Goal: Task Accomplishment & Management: Manage account settings

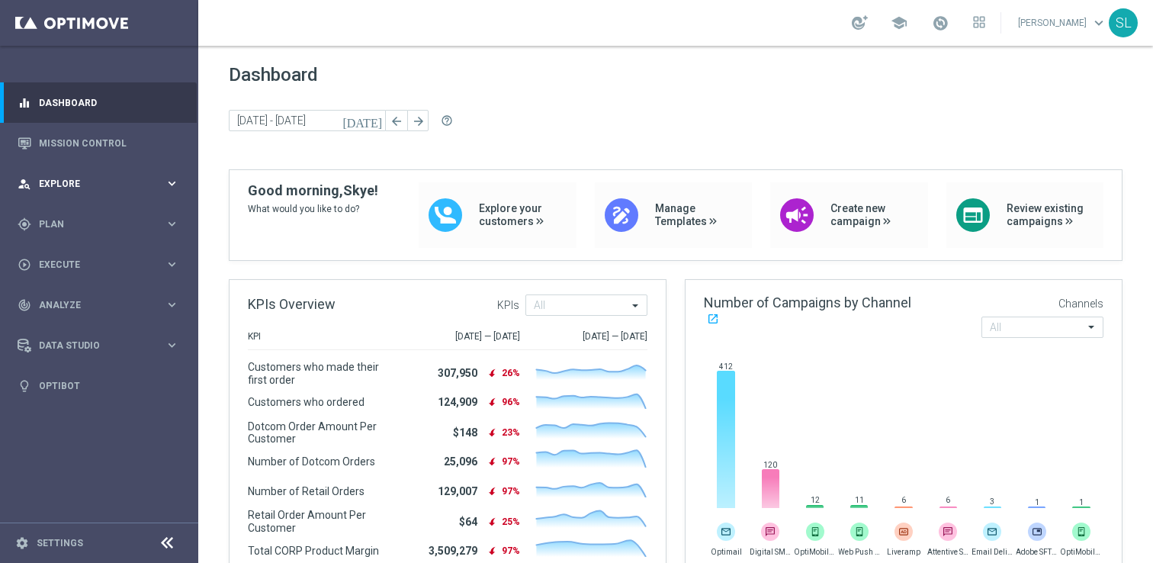
click at [112, 181] on span "Explore" at bounding box center [102, 183] width 126 height 9
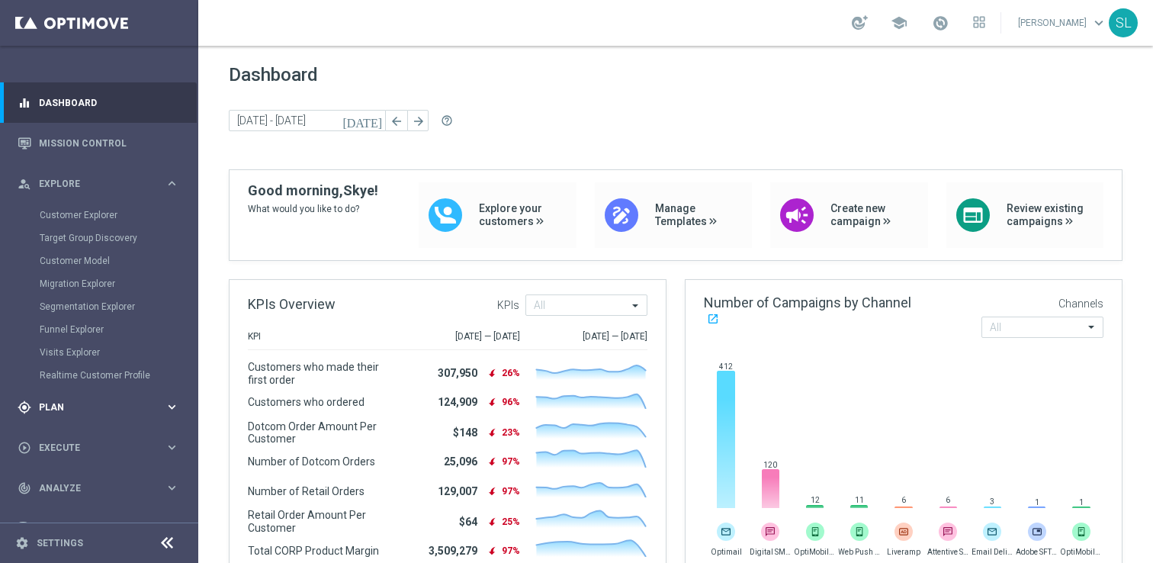
click at [42, 406] on span "Plan" at bounding box center [102, 407] width 126 height 9
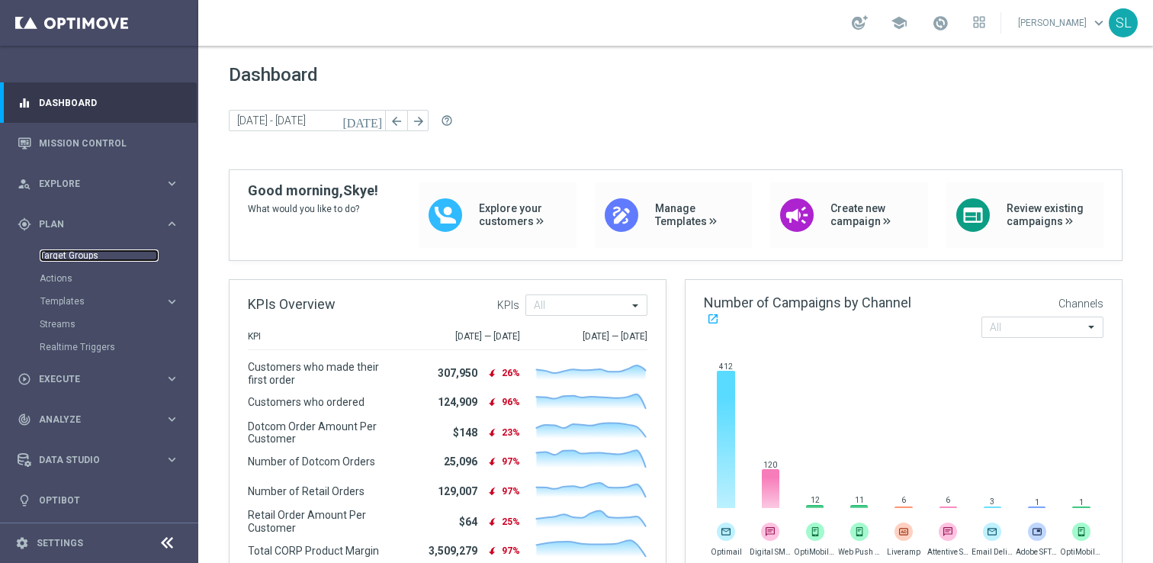
click at [75, 252] on link "Target Groups" at bounding box center [99, 255] width 119 height 12
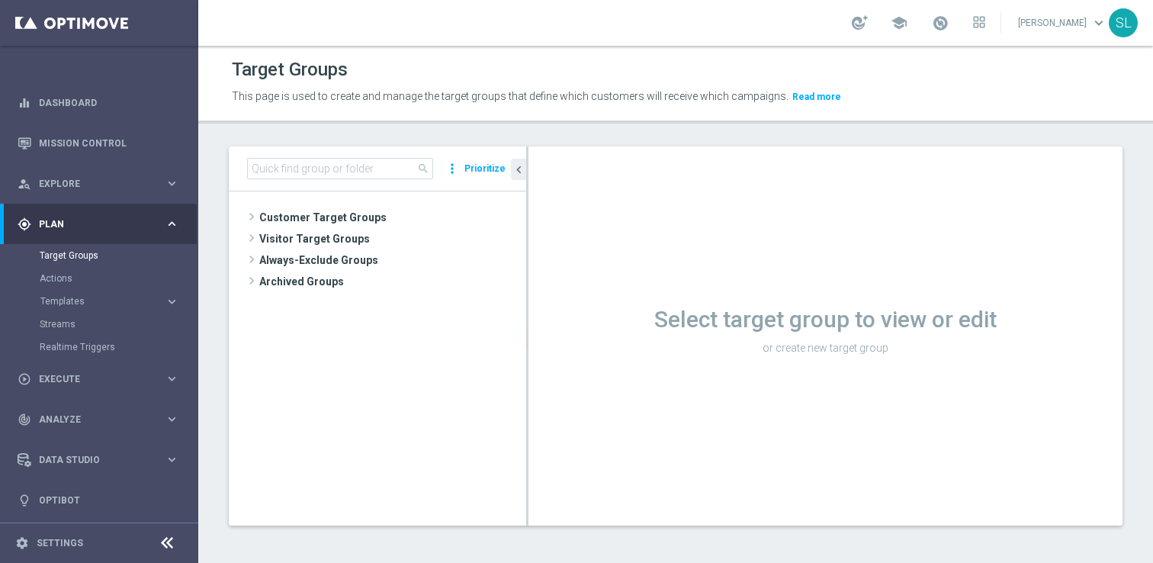
click at [166, 540] on icon at bounding box center [167, 543] width 18 height 18
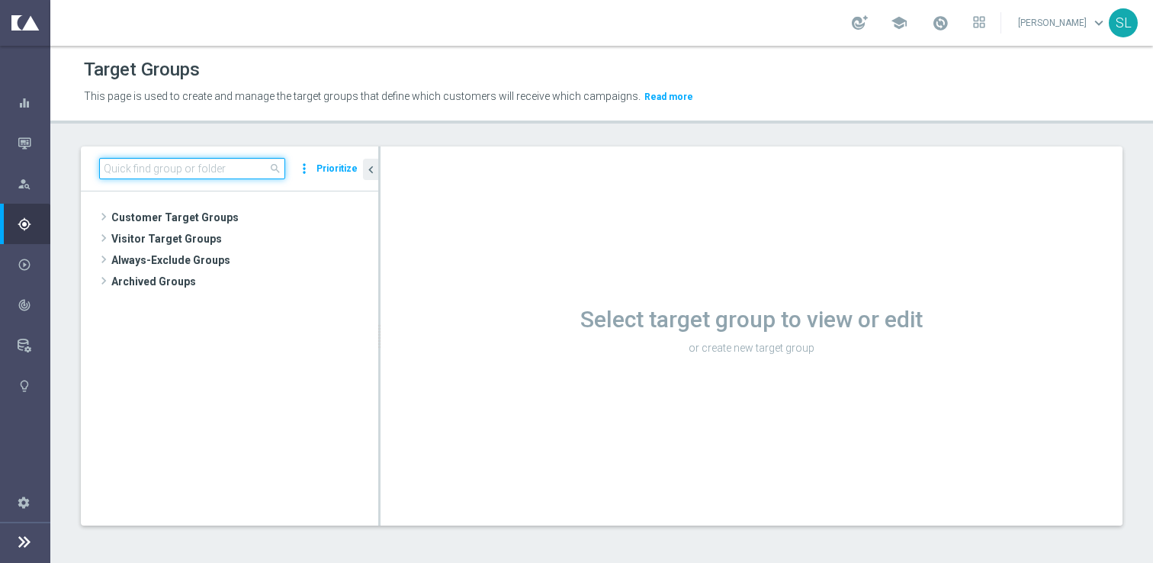
click at [167, 171] on input at bounding box center [192, 168] width 186 height 21
click at [673, 384] on div "Select target group to view or edit or create new target group" at bounding box center [752, 335] width 742 height 379
click at [193, 167] on input at bounding box center [192, 168] width 186 height 21
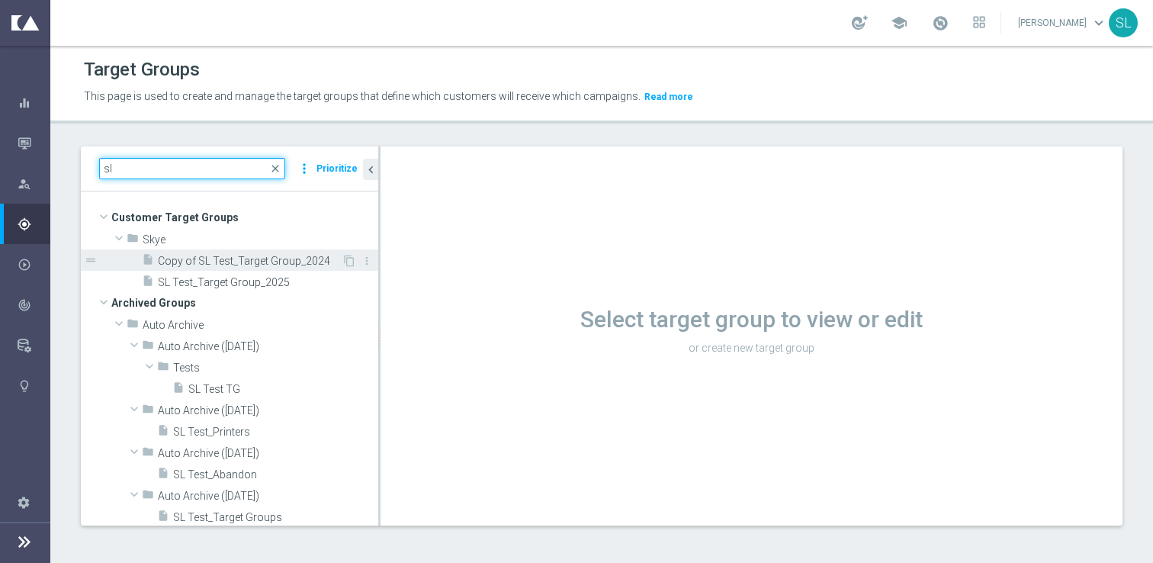
type input "sl"
click at [185, 255] on span "Copy of SL Test_Target Group_2024" at bounding box center [250, 261] width 184 height 13
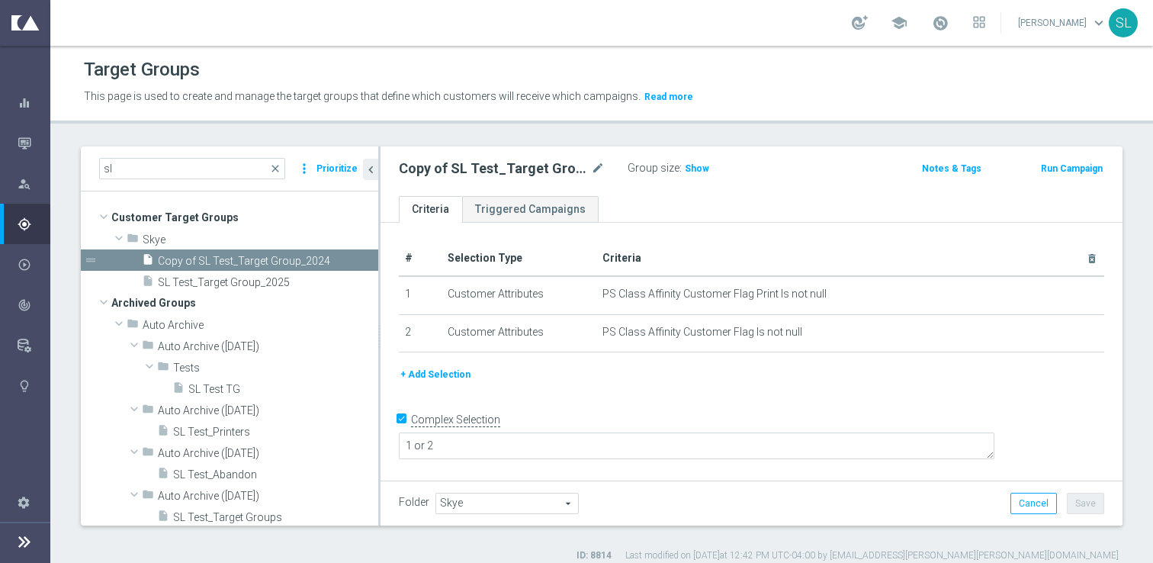
click at [406, 432] on input "Complex Selection" at bounding box center [404, 421] width 10 height 21
checkbox input "false"
click at [373, 170] on icon "chevron_left" at bounding box center [371, 169] width 14 height 14
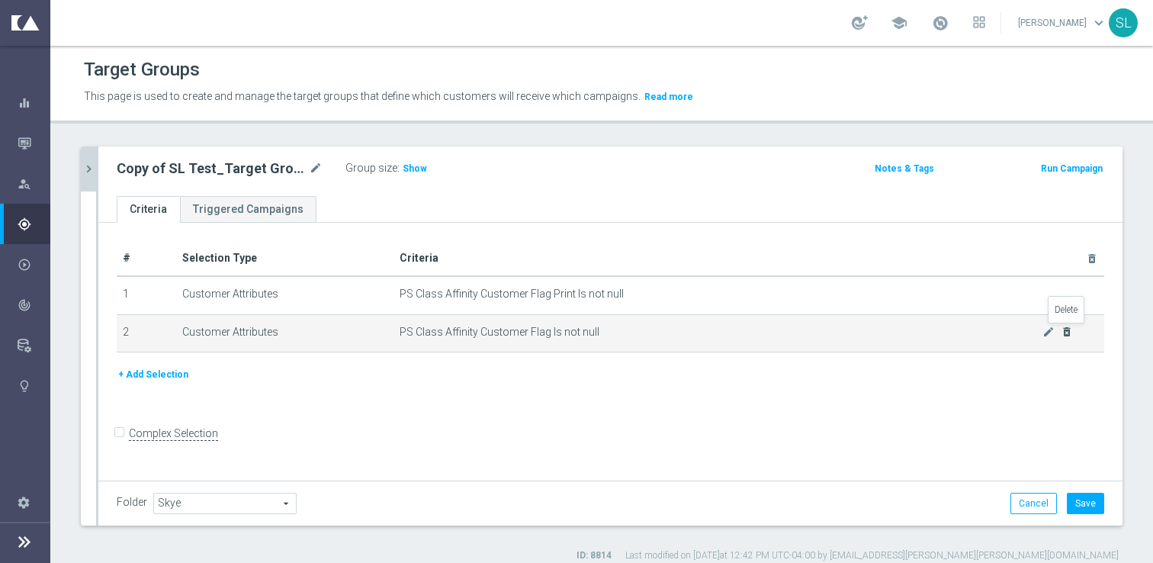
click at [1068, 328] on icon "delete_forever" at bounding box center [1067, 332] width 12 height 12
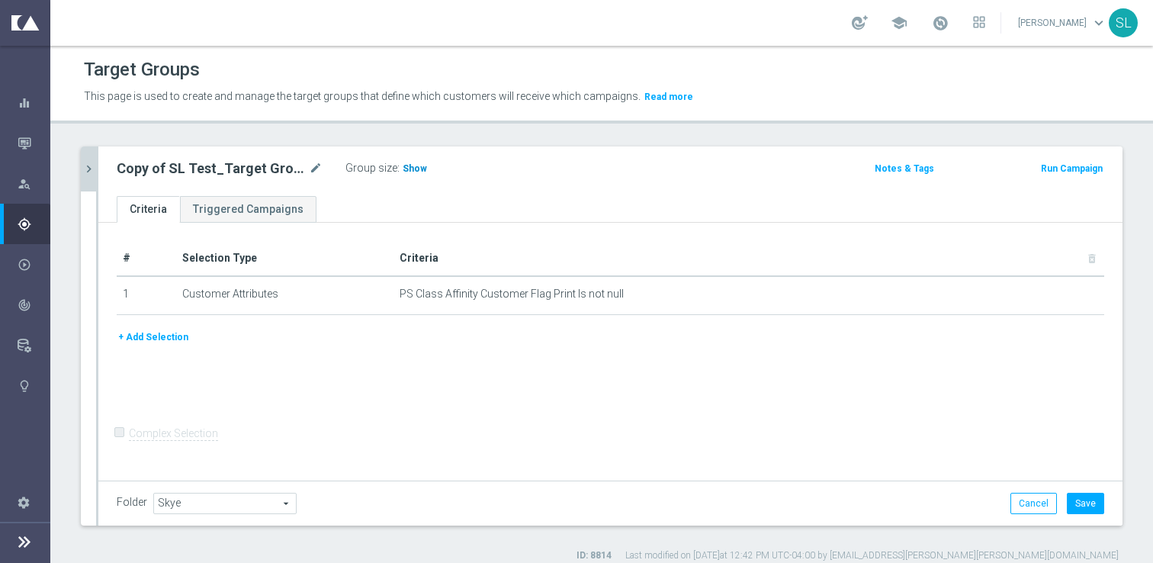
click at [410, 169] on span "Show" at bounding box center [415, 168] width 24 height 11
click at [418, 164] on span "2,619" at bounding box center [416, 170] width 27 height 14
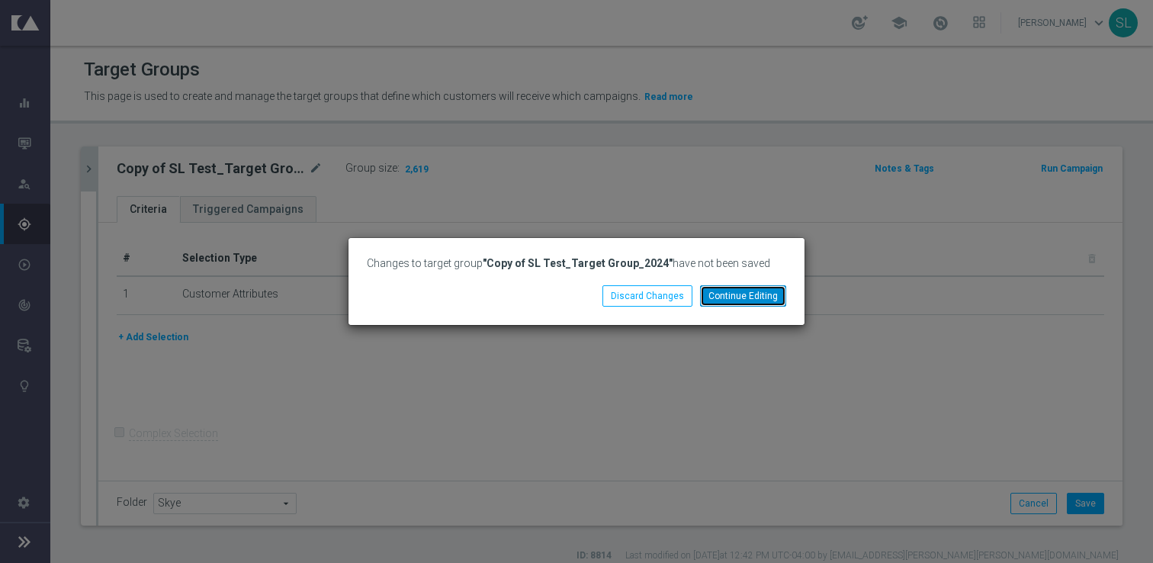
click at [750, 303] on button "Continue Editing" at bounding box center [743, 295] width 86 height 21
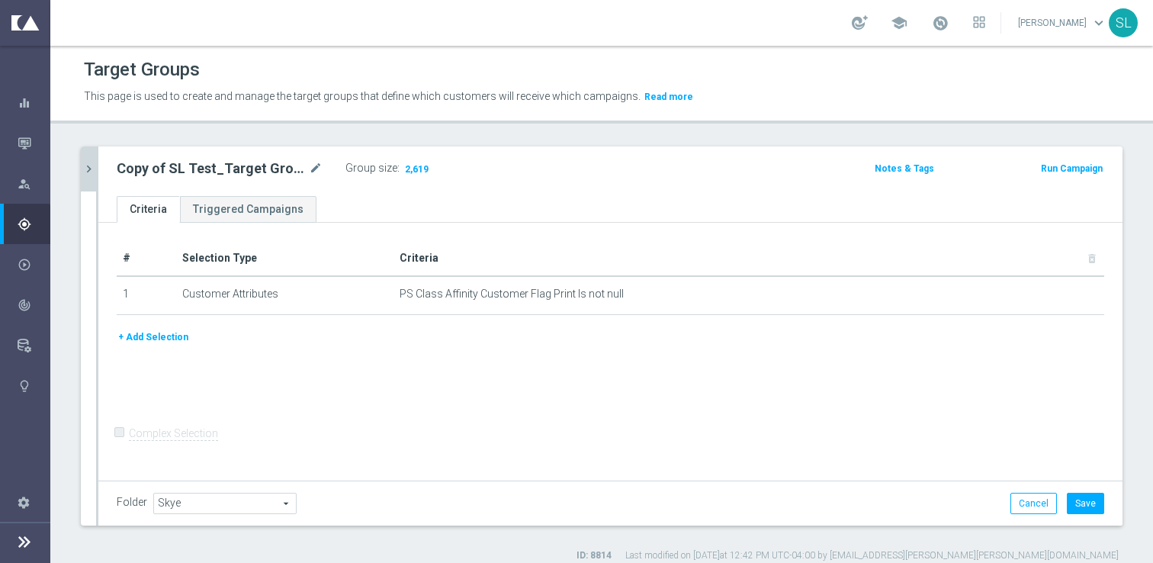
click at [1101, 516] on div "Folder Skye Skye arrow_drop_down search Cancel Save Saving..." at bounding box center [610, 502] width 1024 height 45
click at [1083, 503] on button "Save" at bounding box center [1085, 503] width 37 height 21
click at [419, 172] on span "2,619" at bounding box center [416, 170] width 27 height 14
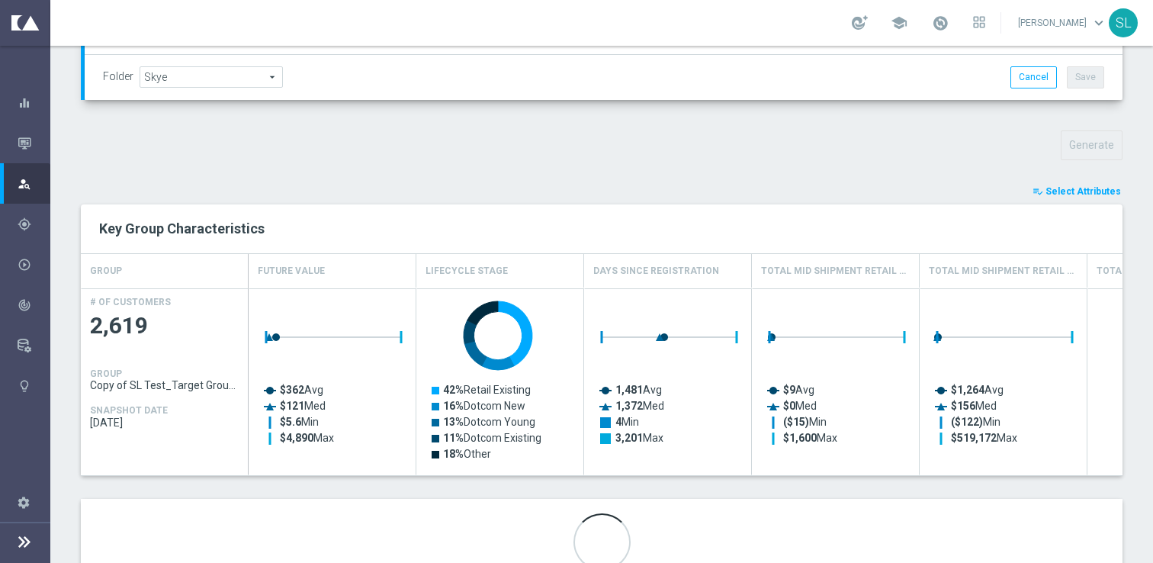
scroll to position [476, 0]
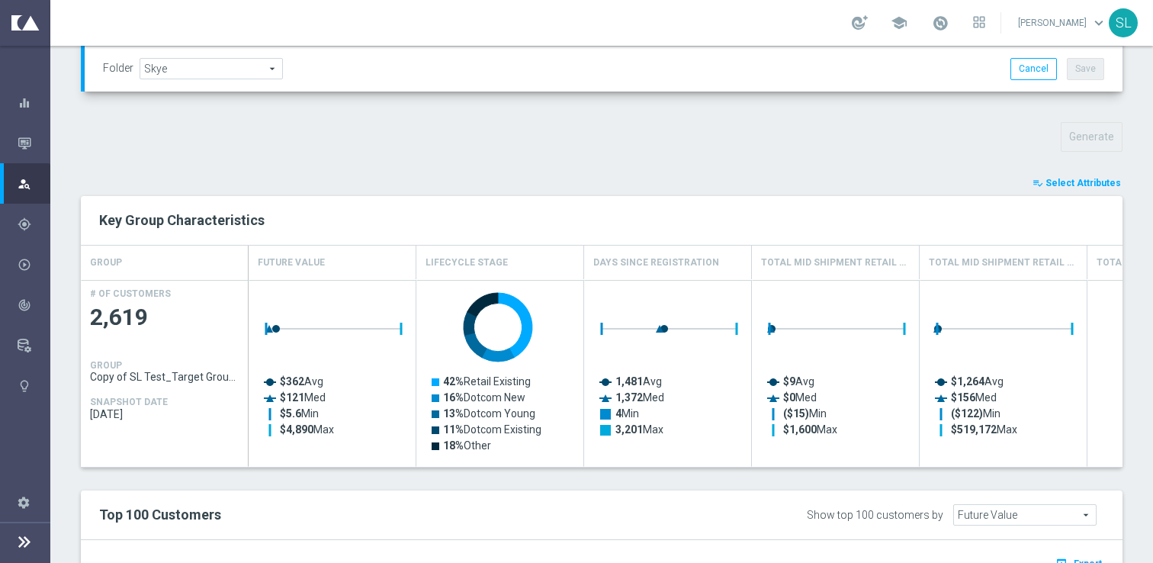
click at [1073, 179] on span "Select Attributes" at bounding box center [1084, 183] width 76 height 11
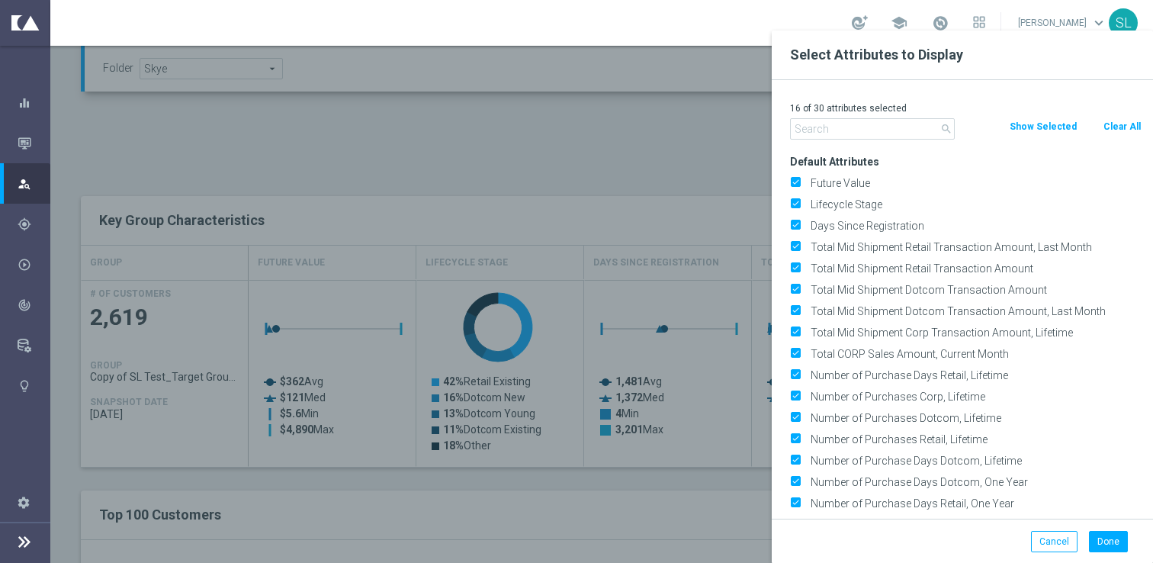
click at [1114, 128] on button "Clear All" at bounding box center [1122, 126] width 40 height 17
checkbox input "false"
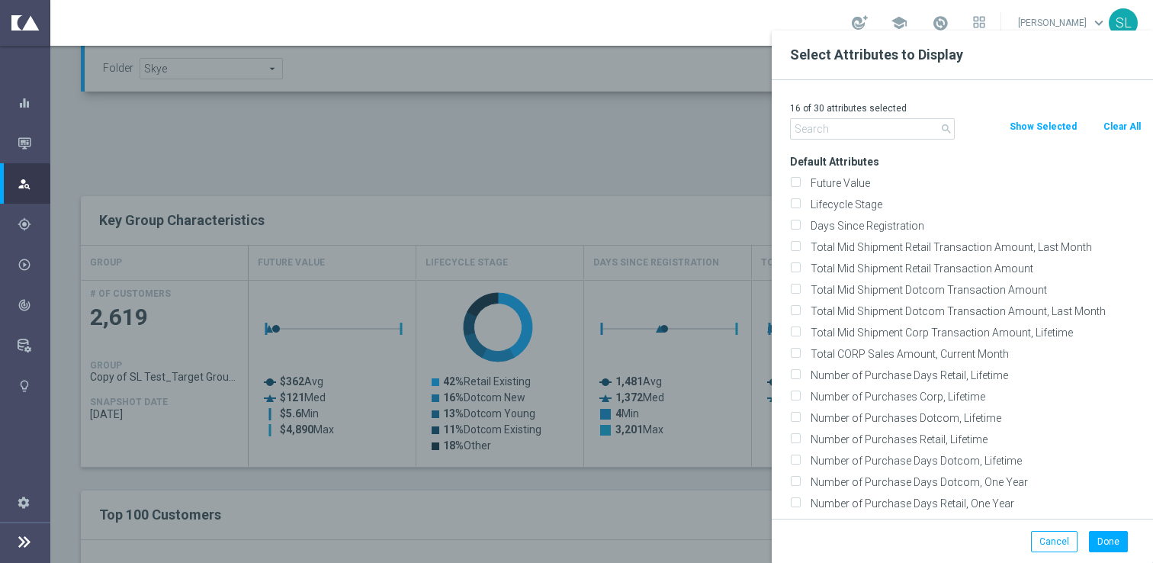
checkbox input "false"
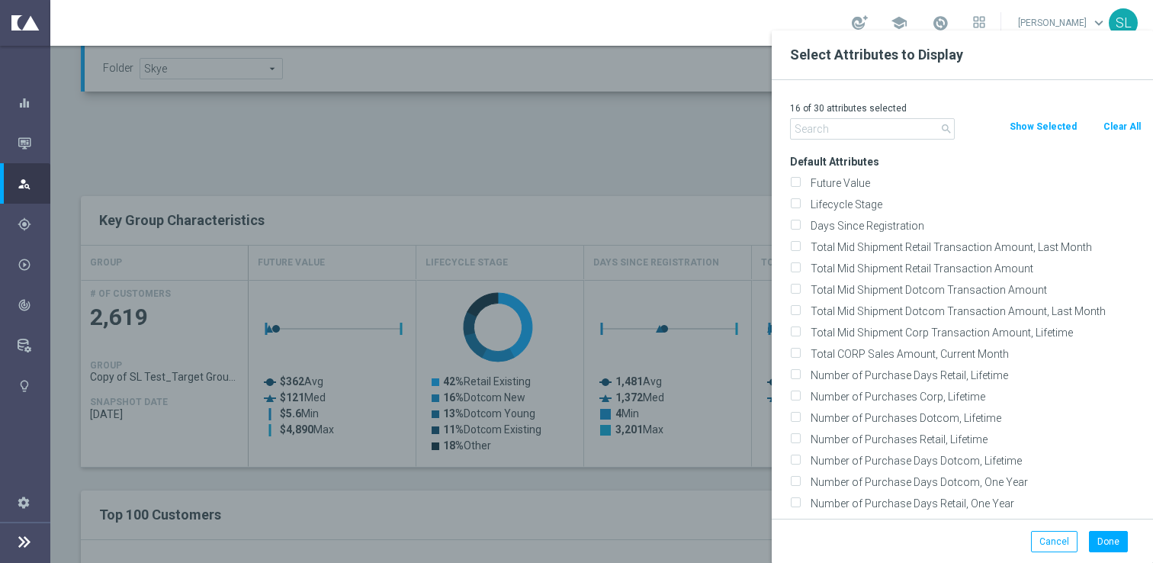
checkbox input "false"
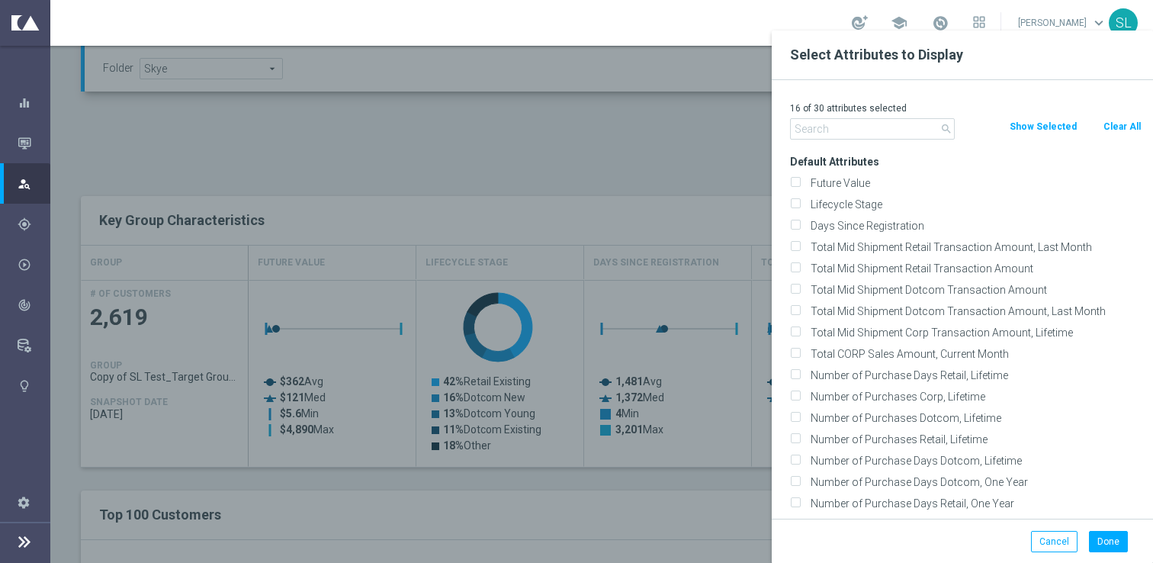
checkbox input "false"
click at [1056, 541] on button "Cancel" at bounding box center [1054, 541] width 47 height 21
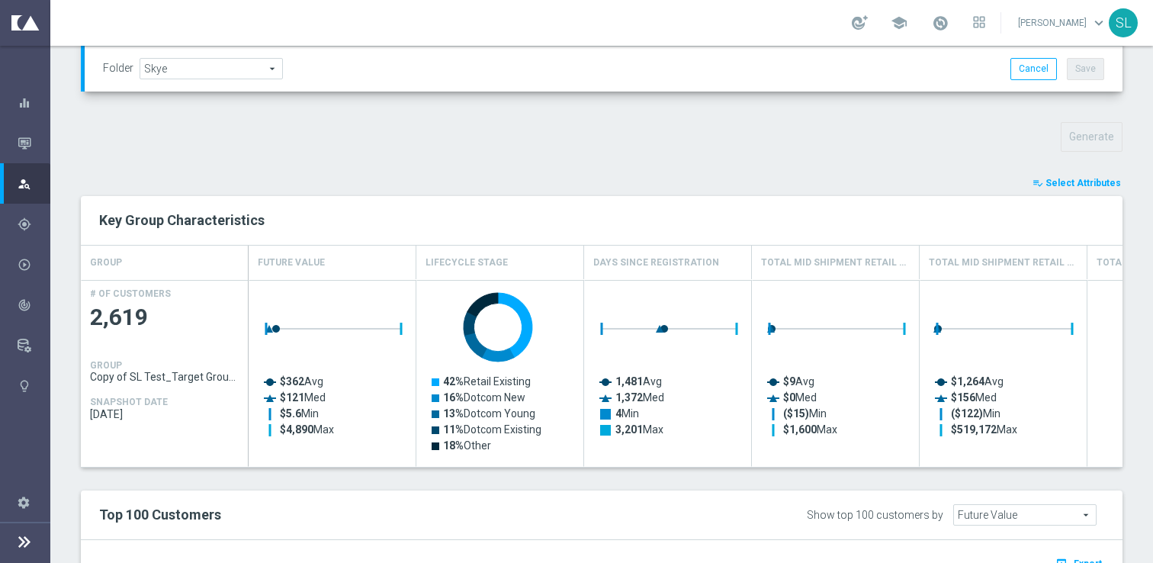
click at [1091, 187] on span "Select Attributes" at bounding box center [1084, 183] width 76 height 11
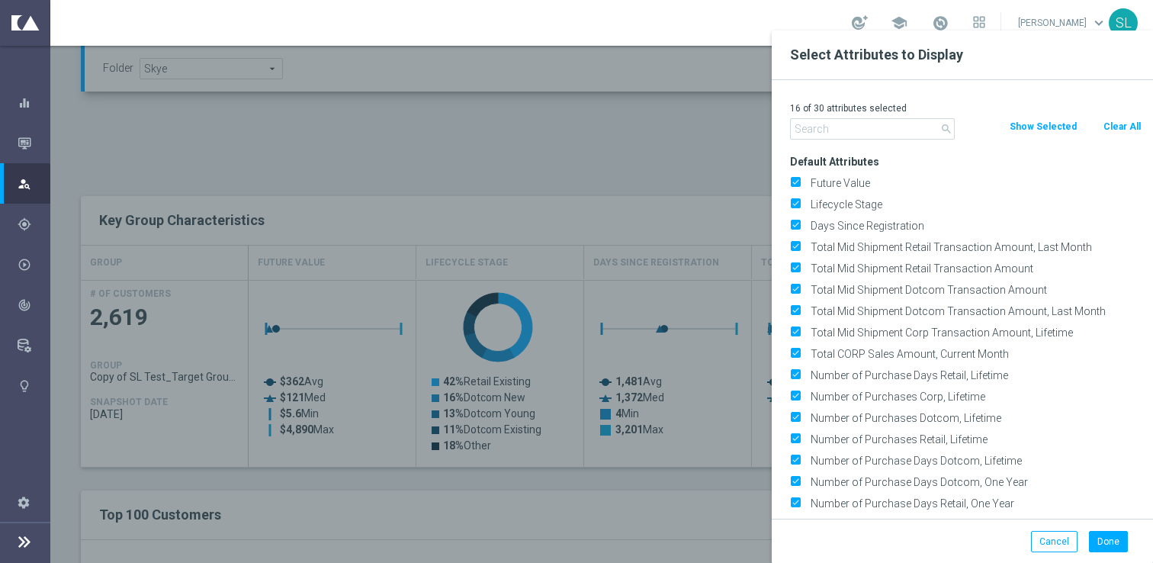
click at [1120, 128] on button "Clear All" at bounding box center [1122, 126] width 40 height 17
checkbox input "false"
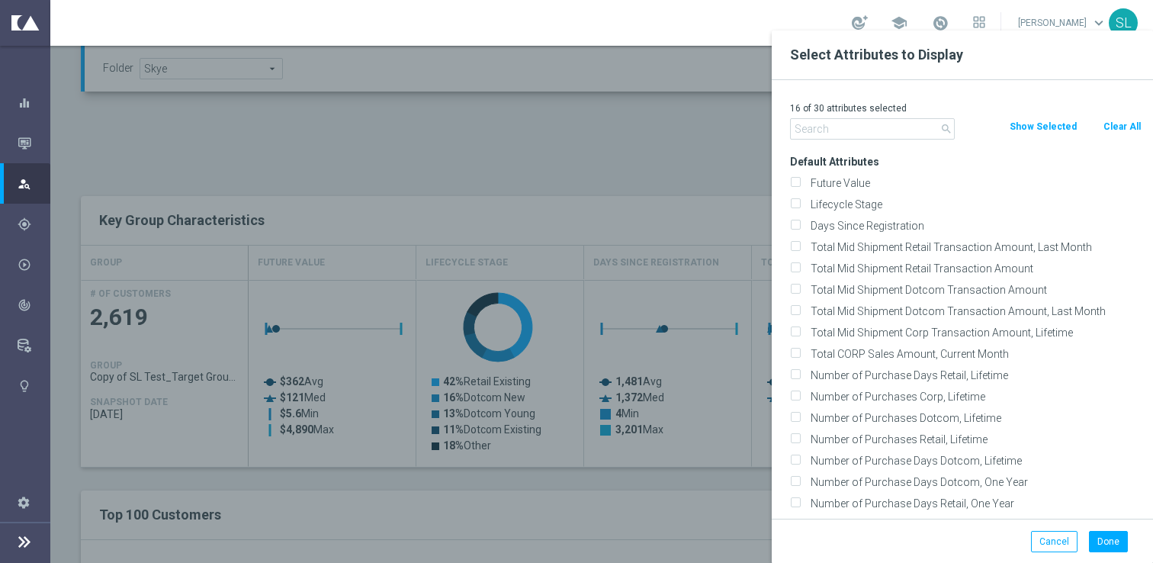
checkbox input "false"
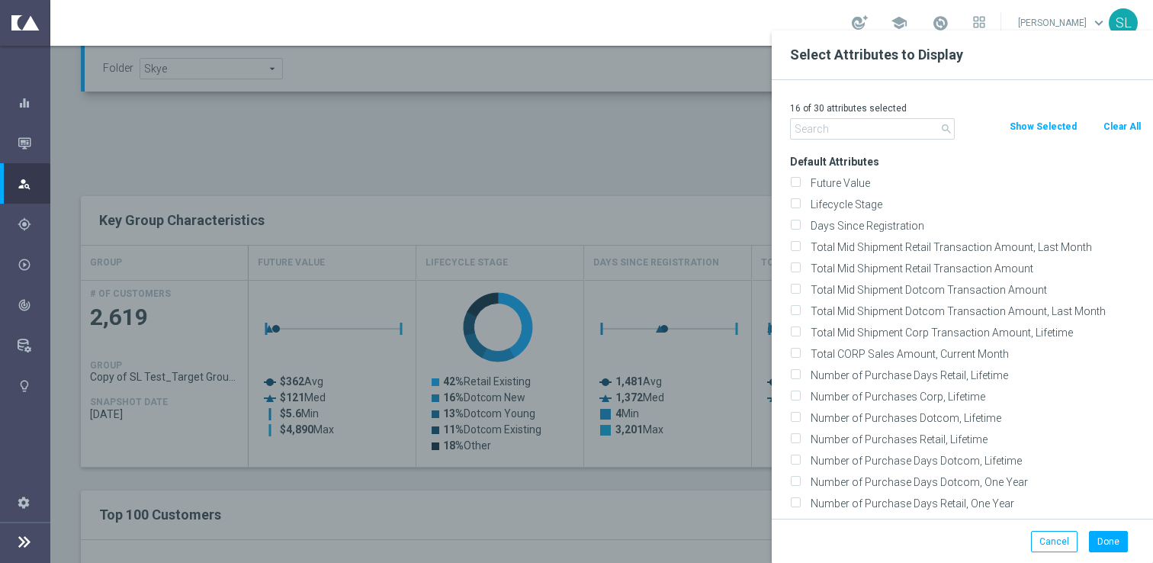
checkbox input "false"
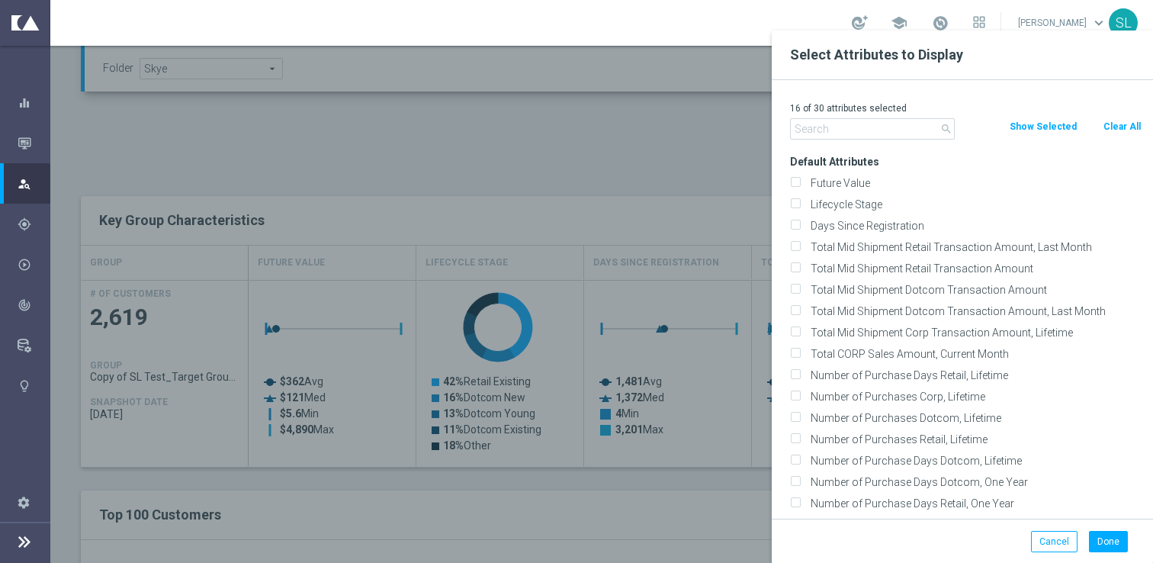
checkbox input "false"
click at [787, 125] on div "search" at bounding box center [873, 128] width 188 height 21
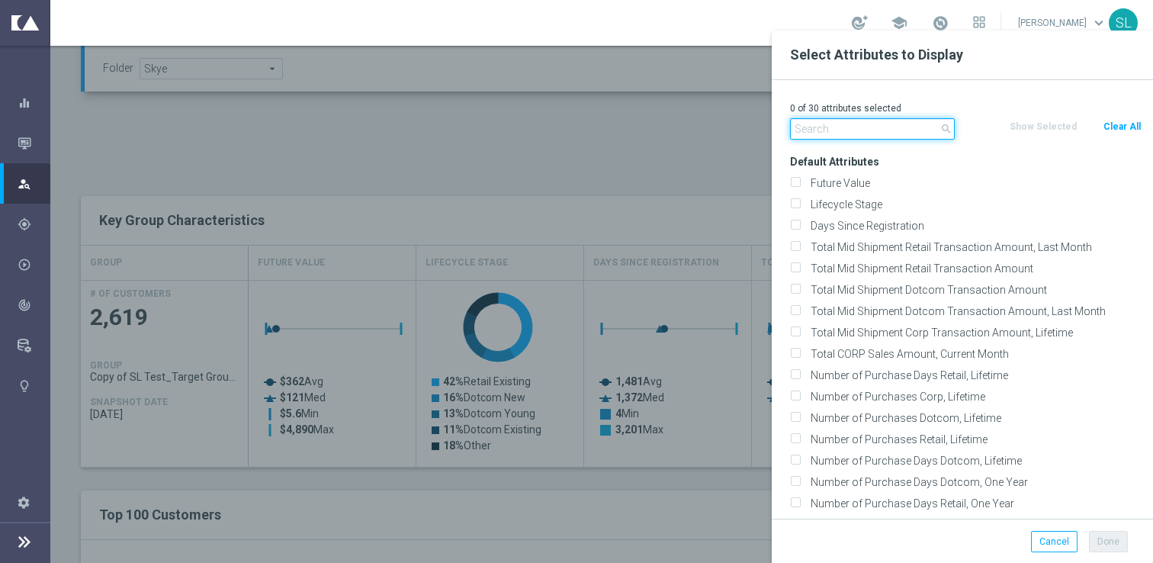
click at [823, 124] on input "text" at bounding box center [872, 128] width 165 height 21
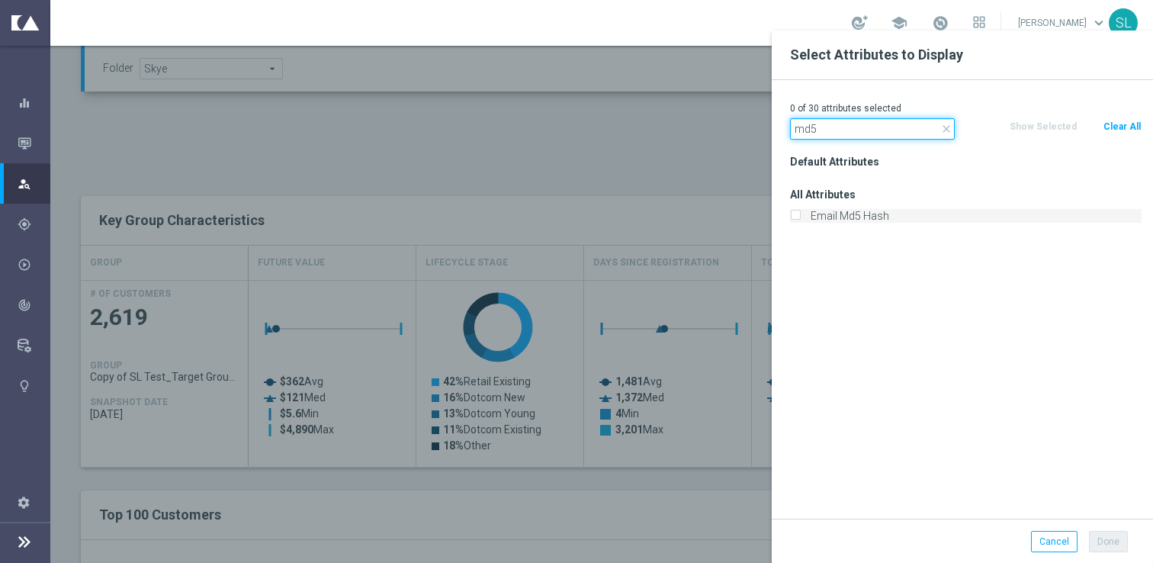
type input "md5"
click at [837, 220] on label "Email Md5 Hash" at bounding box center [973, 216] width 336 height 14
click at [800, 220] on input "Email Md5 Hash" at bounding box center [795, 218] width 10 height 10
checkbox input "true"
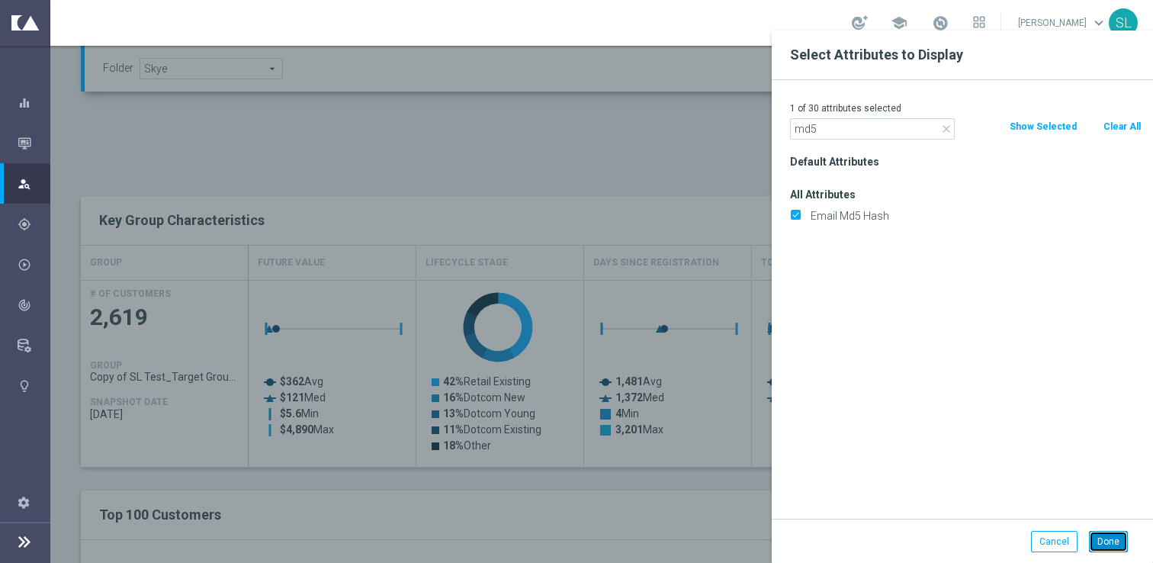
click at [1111, 537] on button "Done" at bounding box center [1108, 541] width 39 height 21
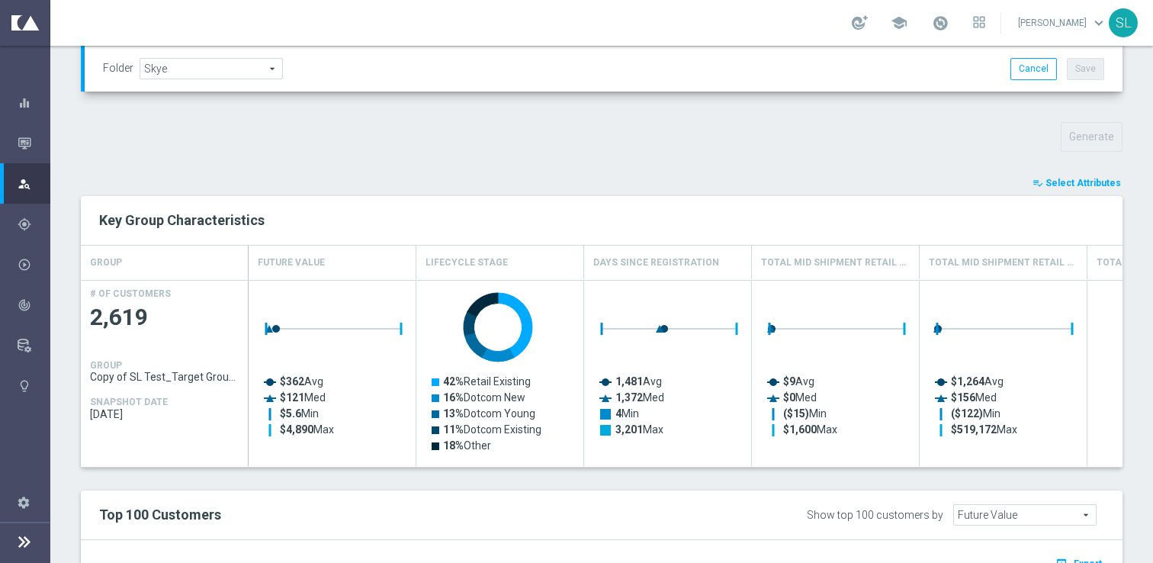
type input "Search"
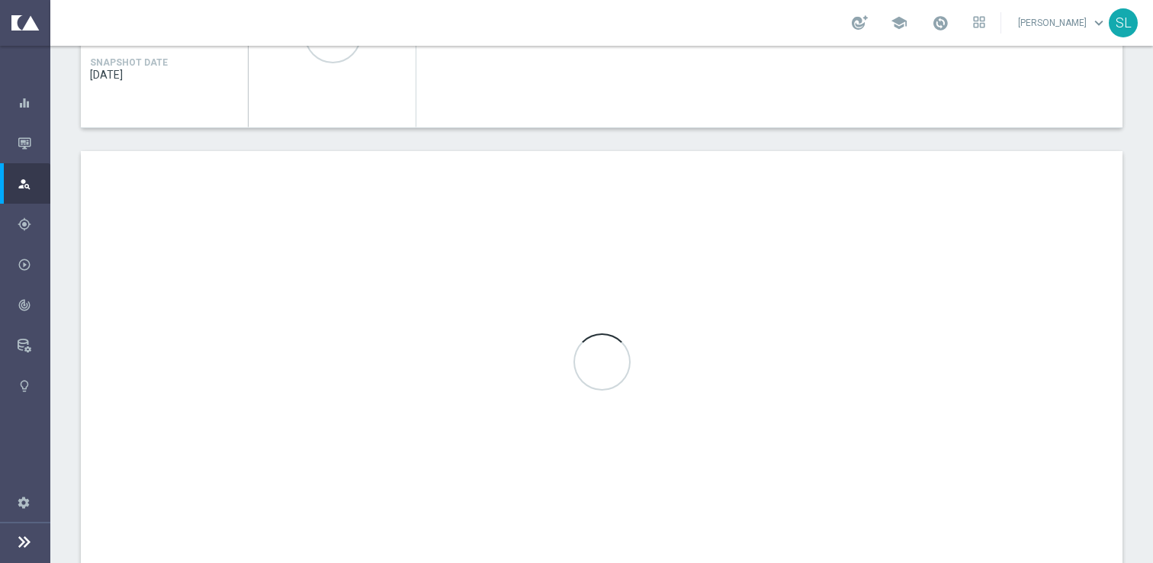
scroll to position [816, 0]
